Goal: Complete application form

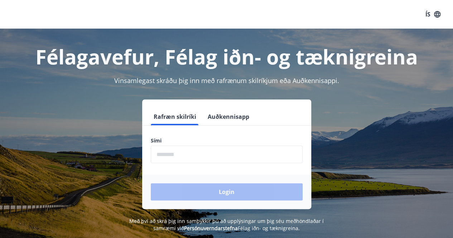
drag, startPoint x: 168, startPoint y: 154, endPoint x: 178, endPoint y: 145, distance: 14.0
click at [168, 154] on input "phone" at bounding box center [227, 155] width 152 height 18
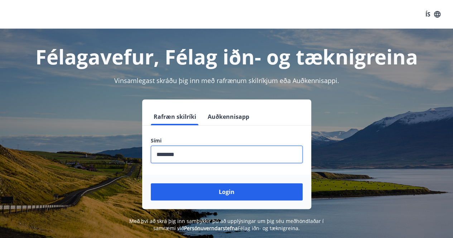
type input "********"
click at [151, 183] on button "Login" at bounding box center [227, 191] width 152 height 17
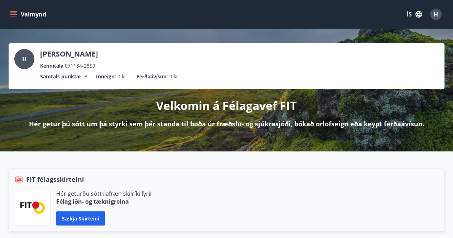
click at [18, 11] on button "Valmynd" at bounding box center [29, 14] width 40 height 13
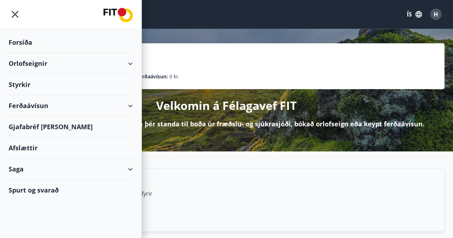
click at [40, 53] on div "Styrkir" at bounding box center [71, 42] width 124 height 21
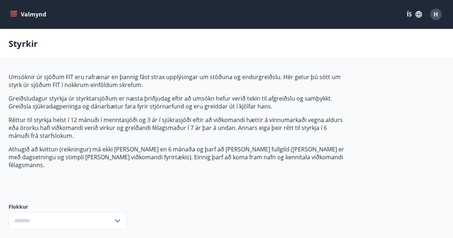
type input "***"
click at [20, 18] on button "Valmynd" at bounding box center [29, 14] width 40 height 13
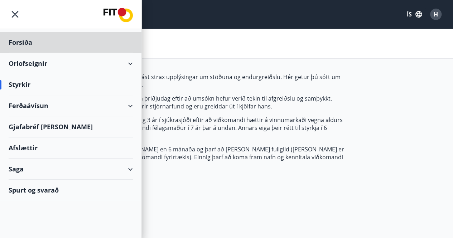
click at [24, 83] on div "Styrkir" at bounding box center [71, 84] width 124 height 21
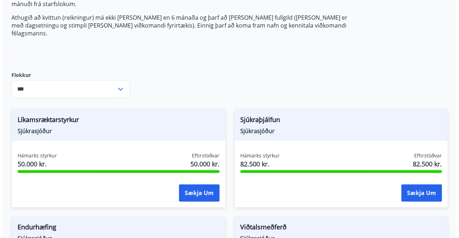
scroll to position [143, 0]
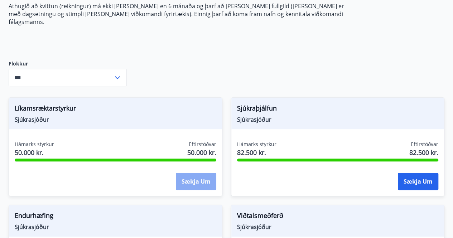
click at [200, 174] on button "Sækja um" at bounding box center [196, 181] width 40 height 17
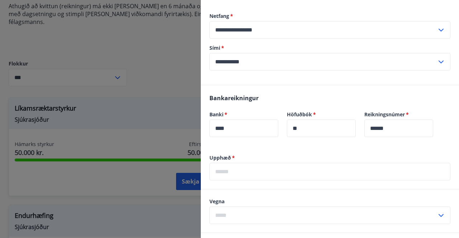
scroll to position [179, 0]
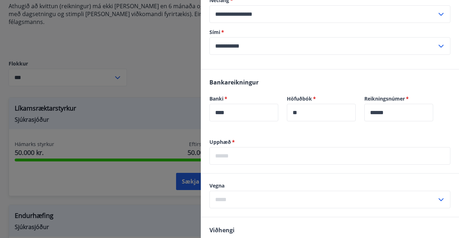
click at [257, 159] on input "text" at bounding box center [329, 156] width 241 height 18
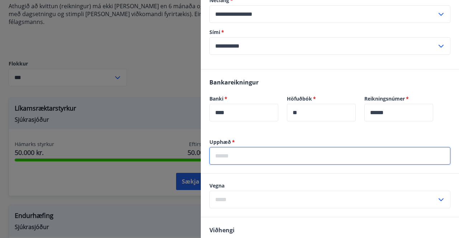
click at [239, 160] on input "text" at bounding box center [329, 156] width 241 height 18
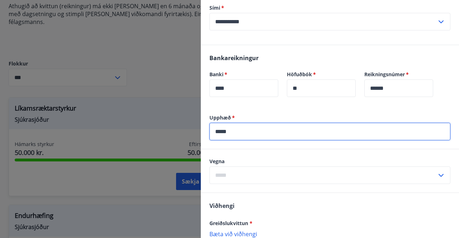
scroll to position [215, 0]
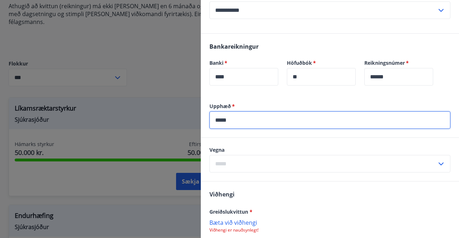
type input "*****"
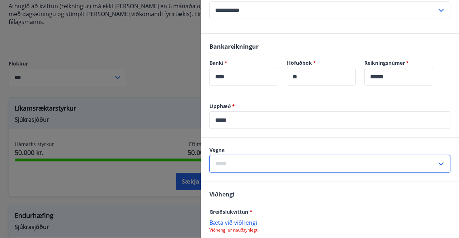
click at [217, 164] on input "text" at bounding box center [322, 164] width 227 height 18
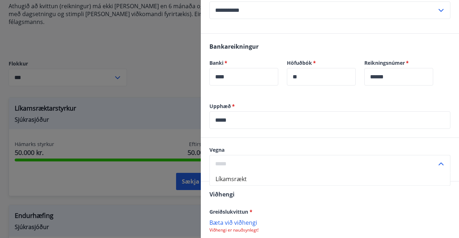
click at [234, 178] on li "Líkamsrækt" at bounding box center [330, 179] width 240 height 13
type input "**********"
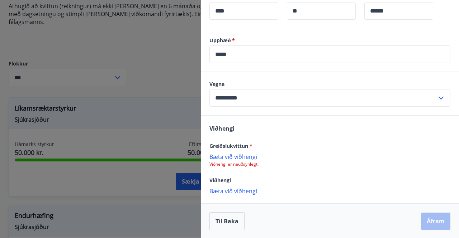
click at [229, 164] on p "Viðhengi er nauðsynlegt!" at bounding box center [329, 165] width 241 height 6
click at [225, 159] on p "Bæta við viðhengi" at bounding box center [329, 156] width 241 height 7
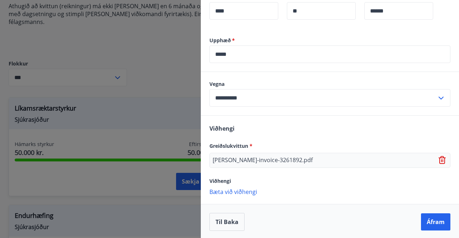
scroll to position [282, 0]
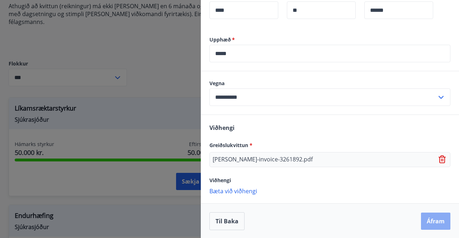
click at [431, 222] on button "Áfram" at bounding box center [435, 221] width 29 height 17
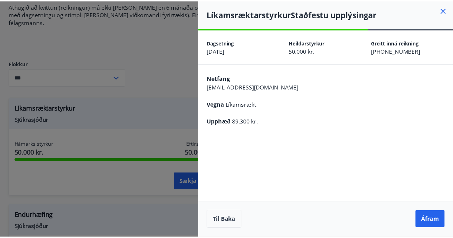
scroll to position [0, 0]
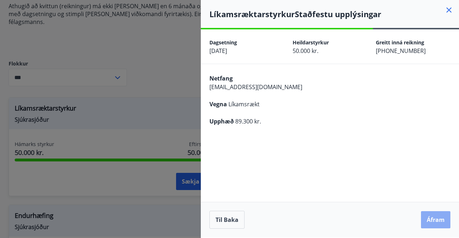
click at [434, 219] on button "Áfram" at bounding box center [435, 219] width 29 height 17
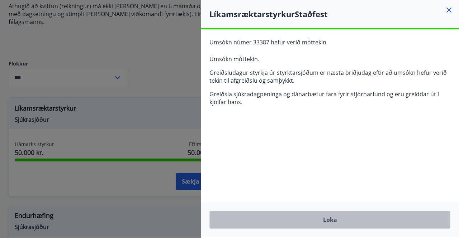
click at [345, 219] on button "Loka" at bounding box center [329, 220] width 241 height 18
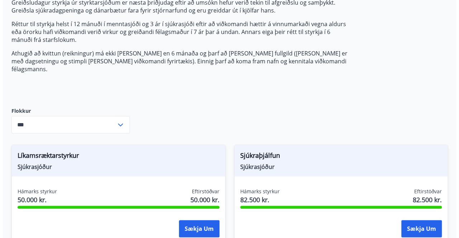
scroll to position [107, 0]
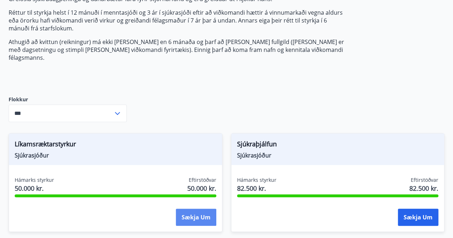
click at [189, 209] on button "Sækja um" at bounding box center [196, 217] width 40 height 17
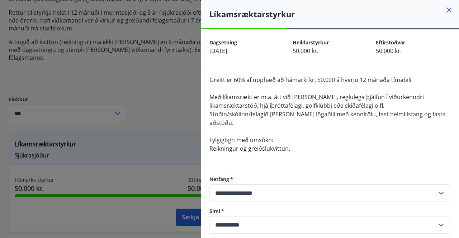
scroll to position [36, 0]
